Goal: Information Seeking & Learning: Learn about a topic

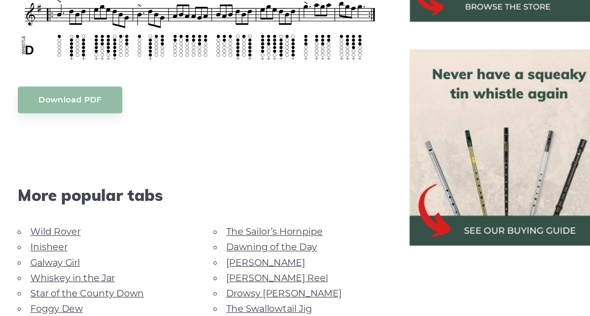
scroll to position [326, 0]
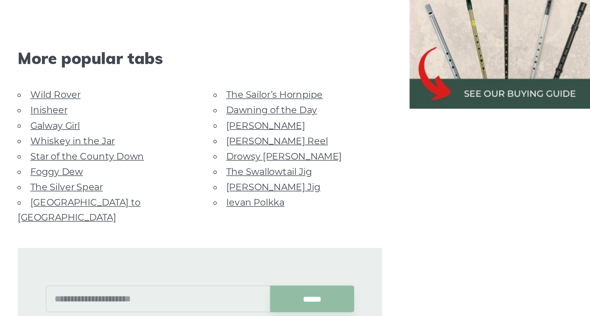
click at [246, 207] on link "Drowsy [PERSON_NAME]" at bounding box center [276, 208] width 78 height 7
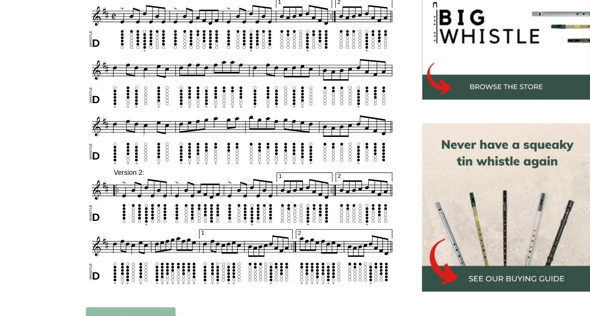
scroll to position [233, 0]
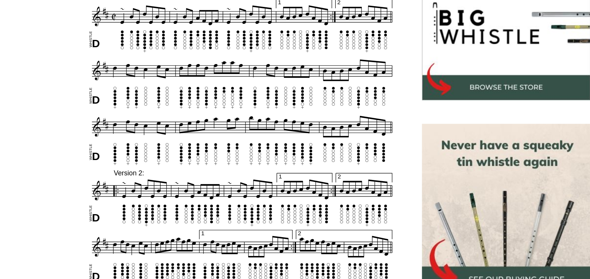
click at [58, 123] on div "Sheet music notes and tab to play Drowsy Maggie on a tin whistle (penny whistle…" at bounding box center [295, 270] width 590 height 567
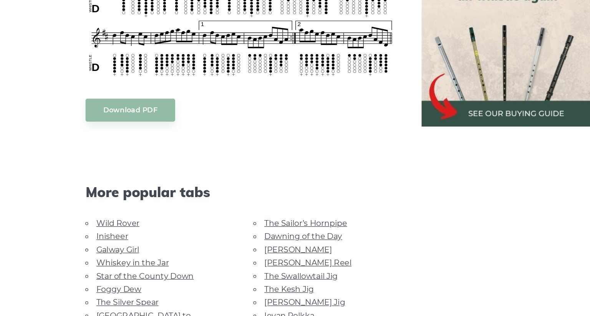
scroll to position [453, 0]
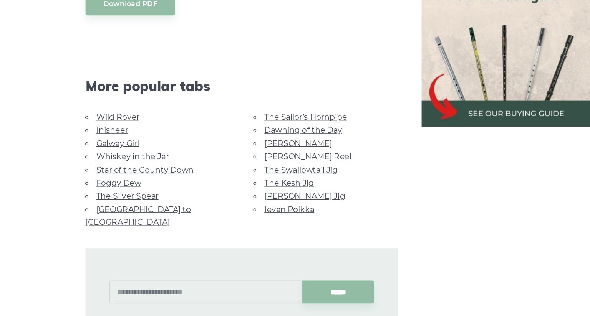
click at [157, 235] on link "[GEOGRAPHIC_DATA] to [GEOGRAPHIC_DATA]" at bounding box center [138, 237] width 83 height 17
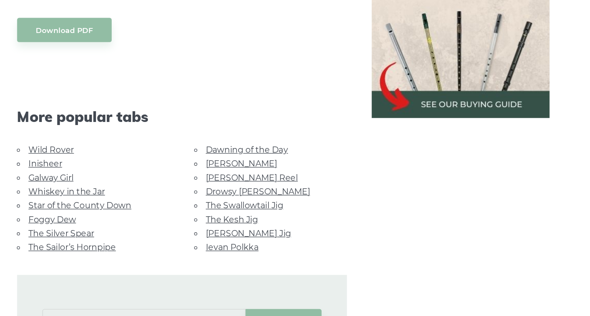
scroll to position [334, 0]
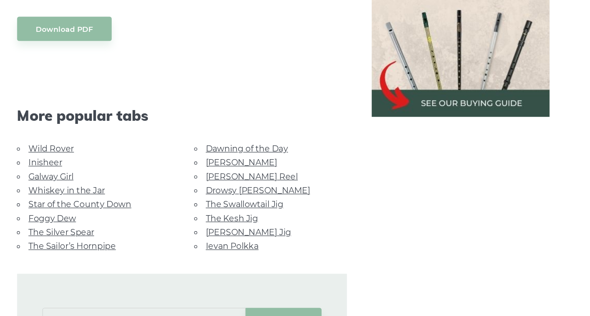
click at [112, 240] on link "Foggy Dew" at bounding box center [123, 243] width 35 height 7
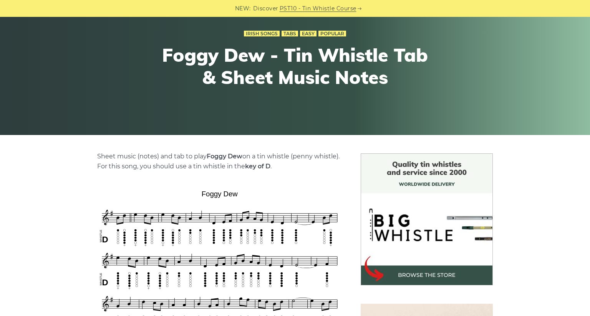
scroll to position [184, 0]
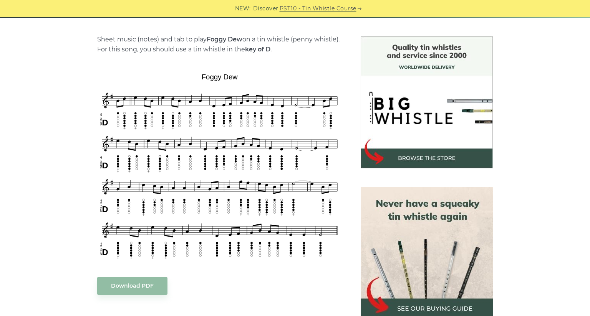
click at [61, 223] on div "Sheet music (notes) and tab to play Foggy Dew on a tin whistle (penny whistle).…" at bounding box center [295, 292] width 470 height 513
click at [65, 240] on div "Sheet music (notes) and tab to play Foggy Dew on a tin whistle (penny whistle).…" at bounding box center [295, 292] width 470 height 513
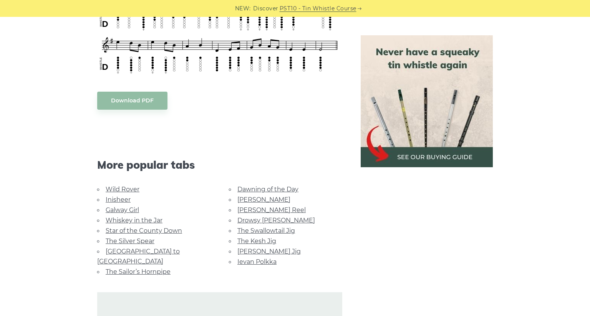
scroll to position [372, 0]
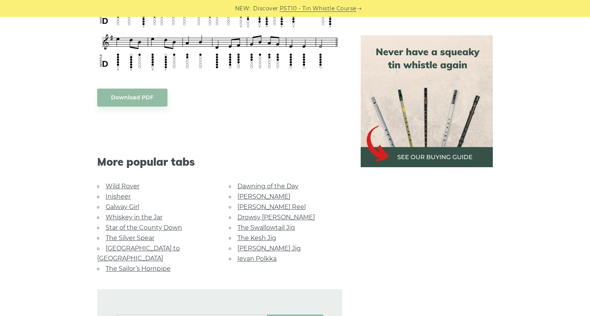
click at [242, 206] on link "[PERSON_NAME] Reel" at bounding box center [271, 207] width 68 height 7
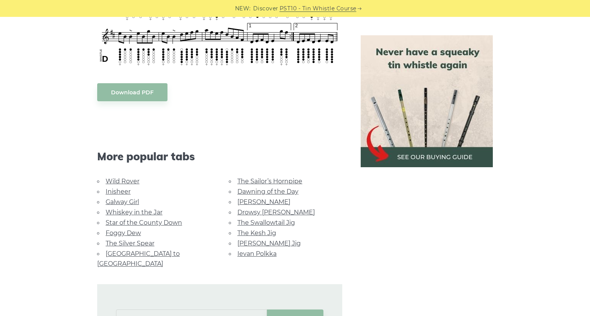
scroll to position [398, 0]
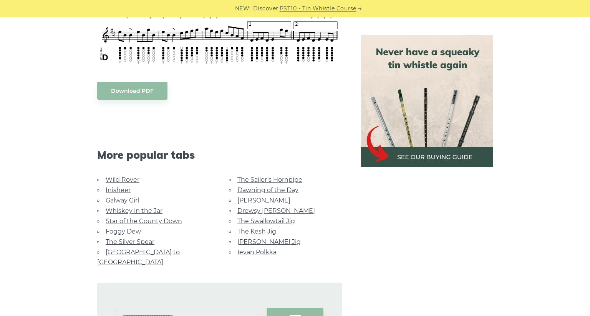
click at [247, 241] on link "[PERSON_NAME] Jig" at bounding box center [268, 241] width 63 height 7
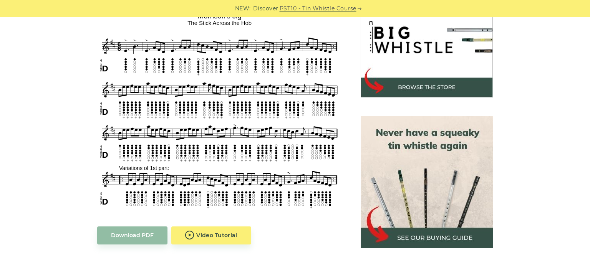
scroll to position [252, 0]
